Goal: Navigation & Orientation: Find specific page/section

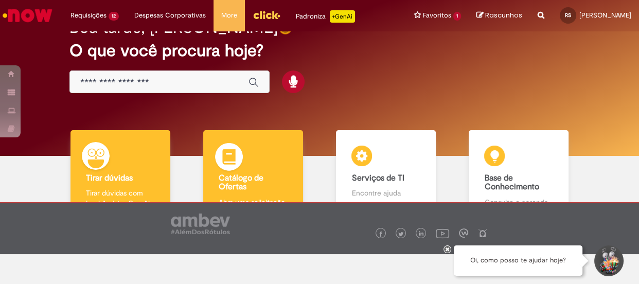
scroll to position [38, 0]
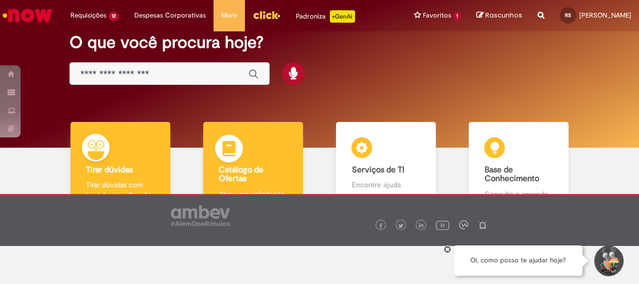
click at [280, 160] on div "Catálogo de Ofertas Catálogo de Ofertas Abra uma solicitação" at bounding box center [252, 166] width 99 height 89
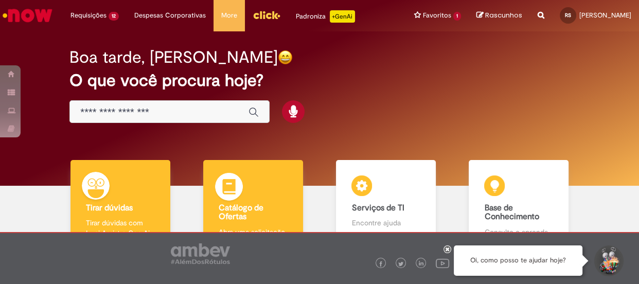
click at [251, 182] on div "Catálogo de Ofertas Catálogo de Ofertas Abra uma solicitação" at bounding box center [252, 204] width 99 height 89
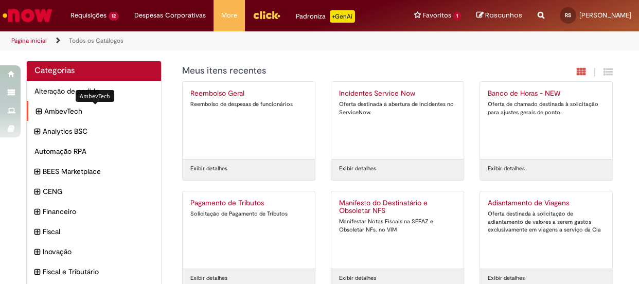
click at [112, 106] on span "AmbevTech Itens" at bounding box center [98, 111] width 109 height 10
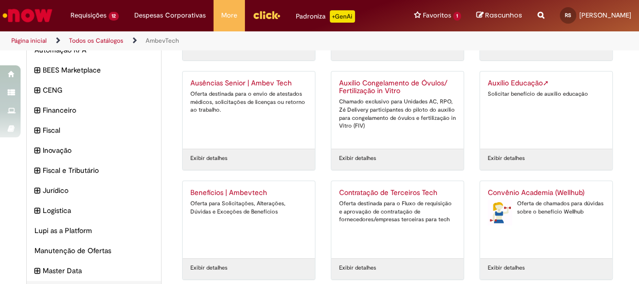
scroll to position [166, 0]
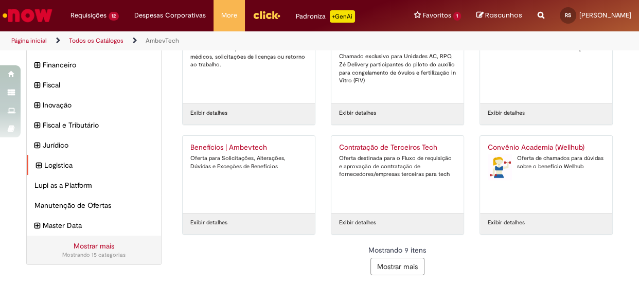
click at [61, 170] on div "Logistica Itens" at bounding box center [94, 165] width 134 height 21
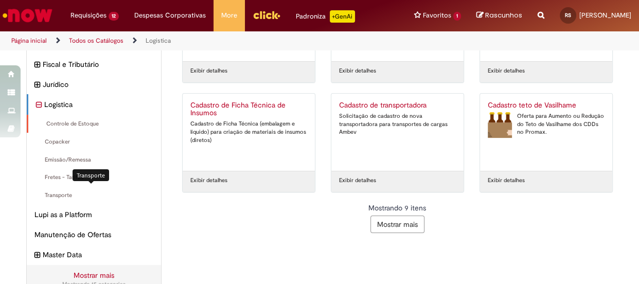
scroll to position [216, 0]
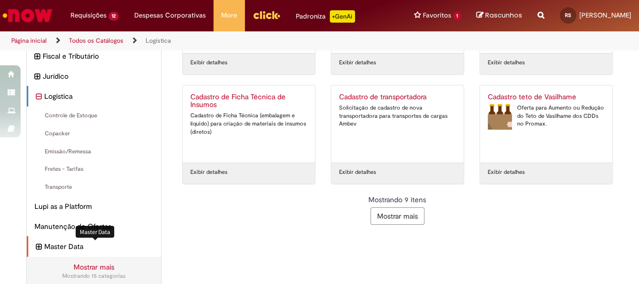
click at [56, 243] on span "Master Data Itens" at bounding box center [98, 246] width 109 height 10
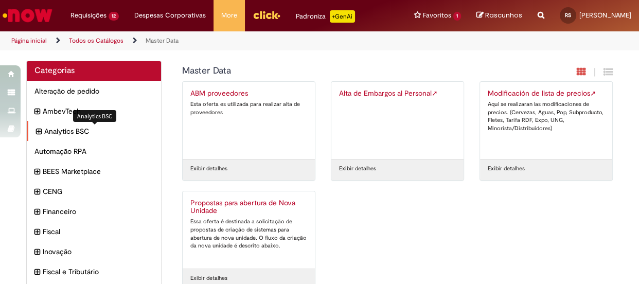
click at [77, 134] on span "Analytics BSC Itens" at bounding box center [98, 131] width 109 height 10
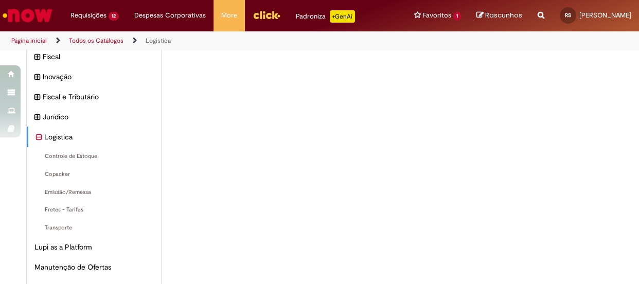
scroll to position [145, 0]
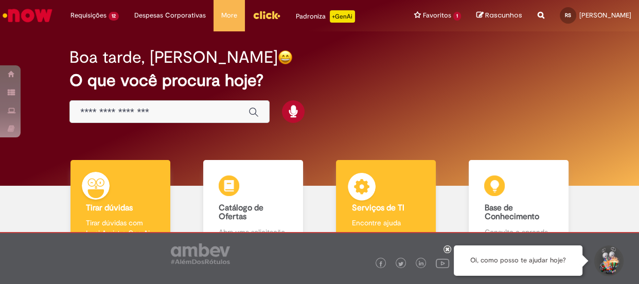
click at [404, 188] on div "Serviços de TI Serviços de TI Encontre ajuda" at bounding box center [385, 204] width 99 height 89
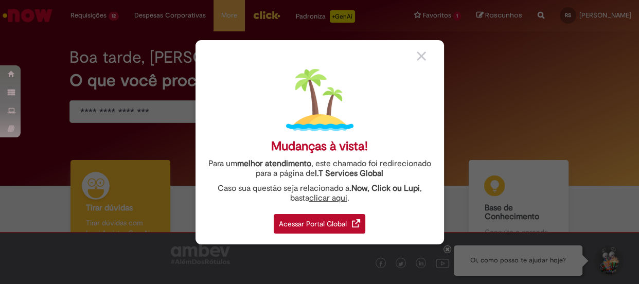
click at [341, 228] on div "Acessar Portal Global" at bounding box center [320, 224] width 92 height 20
